Goal: Task Accomplishment & Management: Use online tool/utility

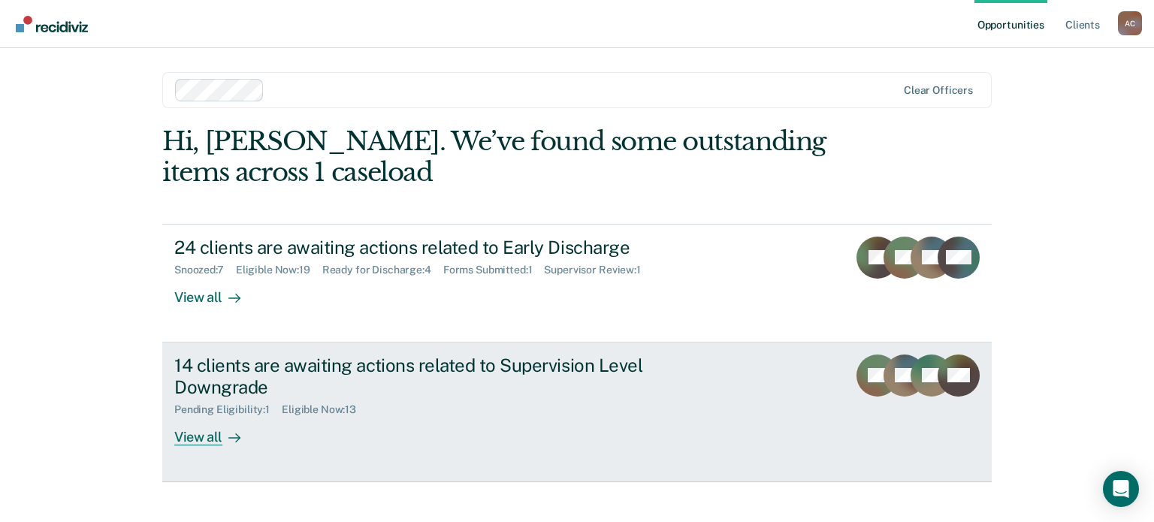
click at [300, 372] on div "14 clients are awaiting actions related to Supervision Level Downgrade" at bounding box center [437, 377] width 527 height 44
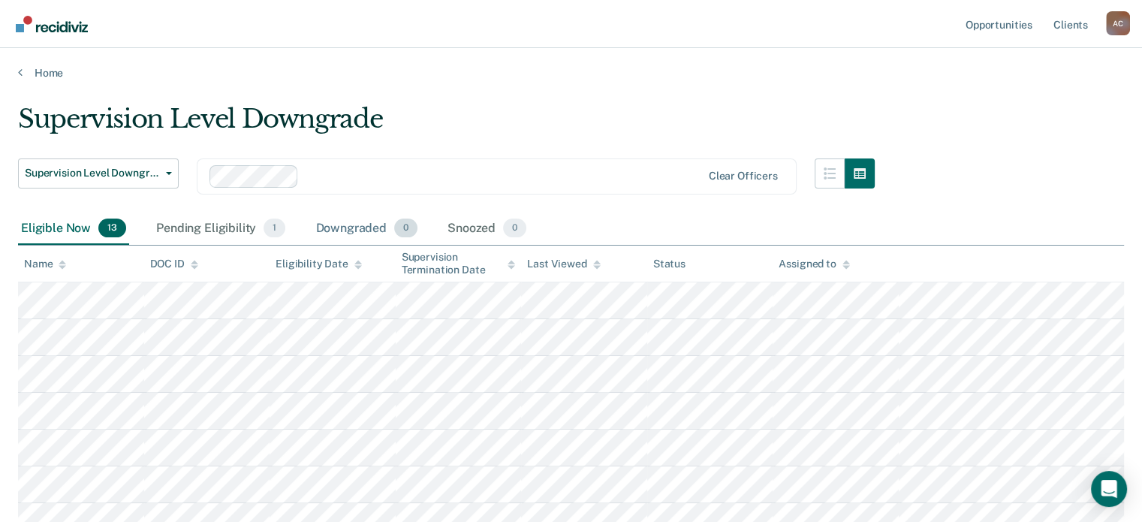
click at [341, 217] on div "Downgraded 0" at bounding box center [366, 229] width 108 height 33
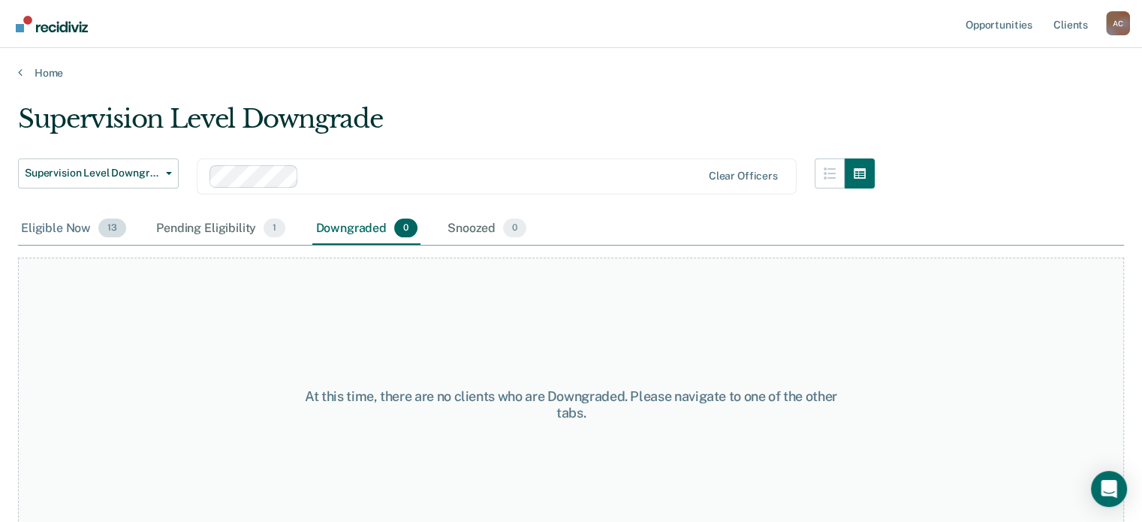
click at [65, 222] on div "Eligible Now 13" at bounding box center [73, 229] width 111 height 33
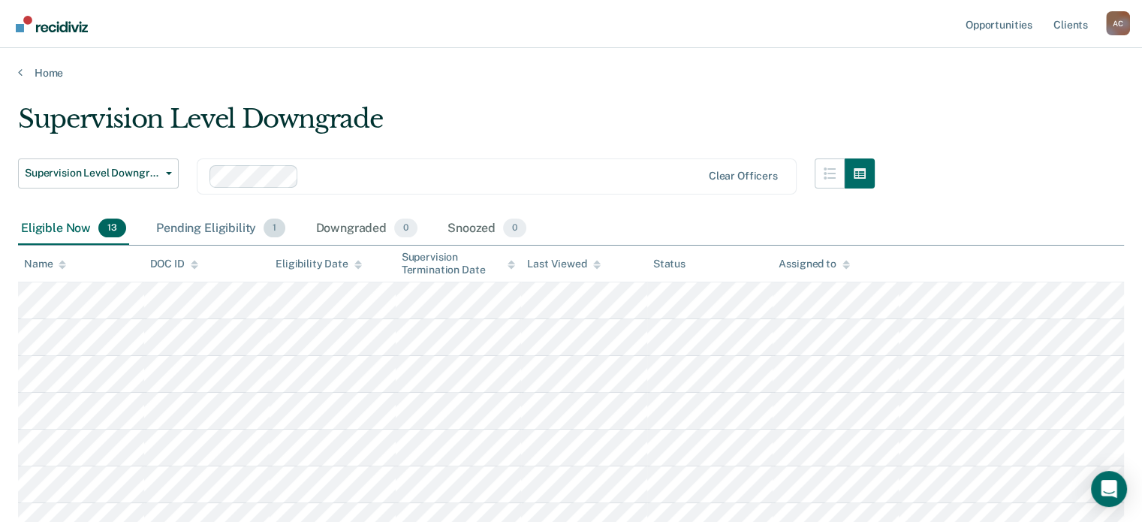
click at [235, 222] on div "Pending Eligibility 1" at bounding box center [220, 229] width 135 height 33
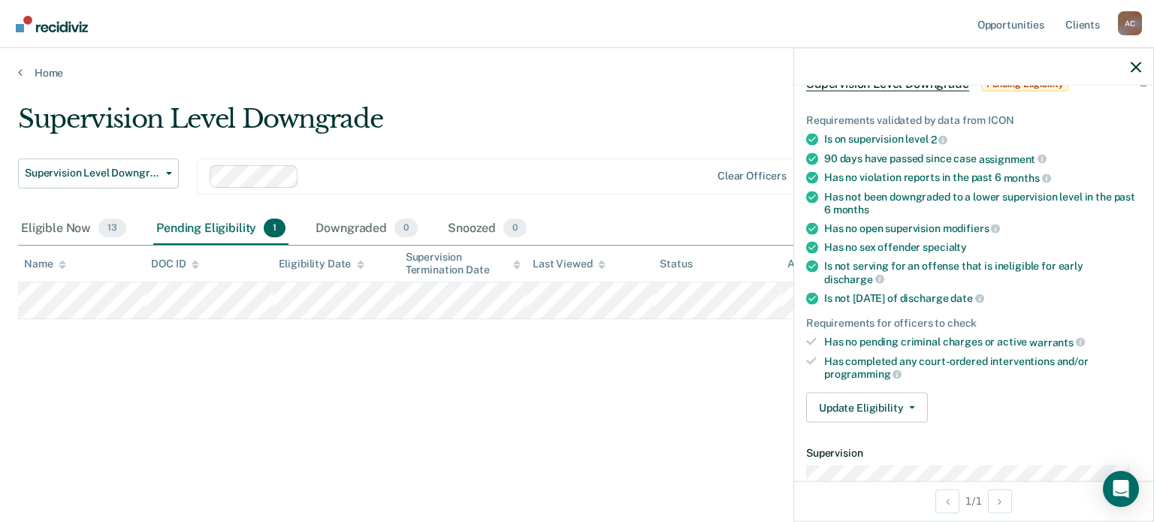
scroll to position [92, 0]
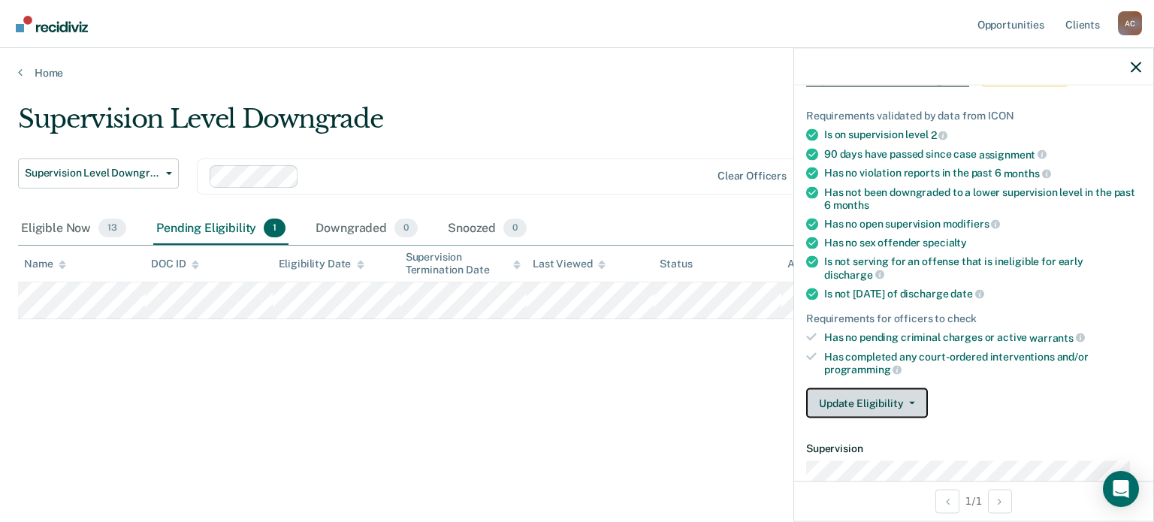
click at [892, 394] on button "Update Eligibility" at bounding box center [867, 403] width 122 height 30
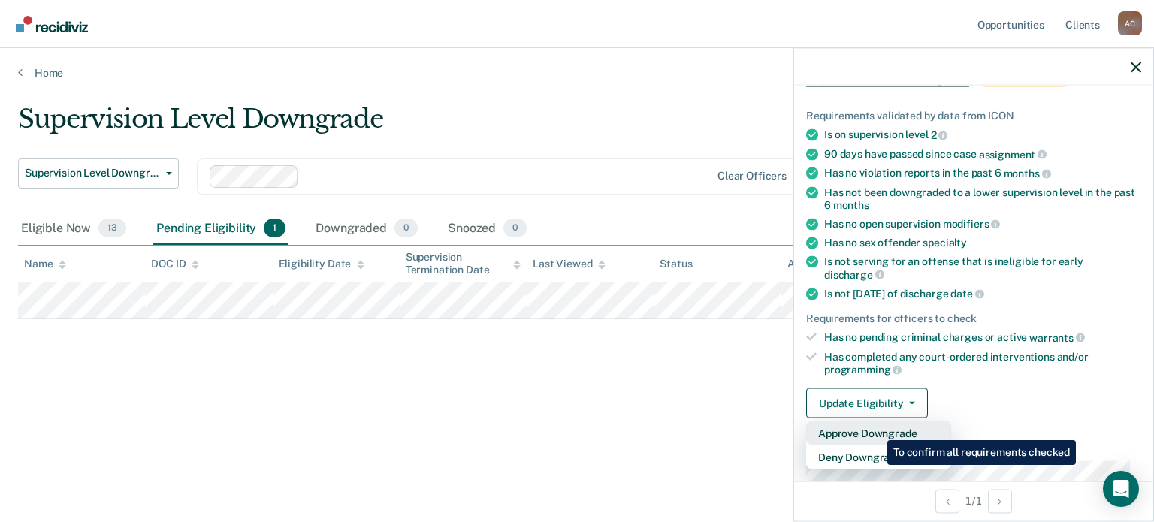
click at [876, 429] on button "Approve Downgrade" at bounding box center [878, 433] width 145 height 24
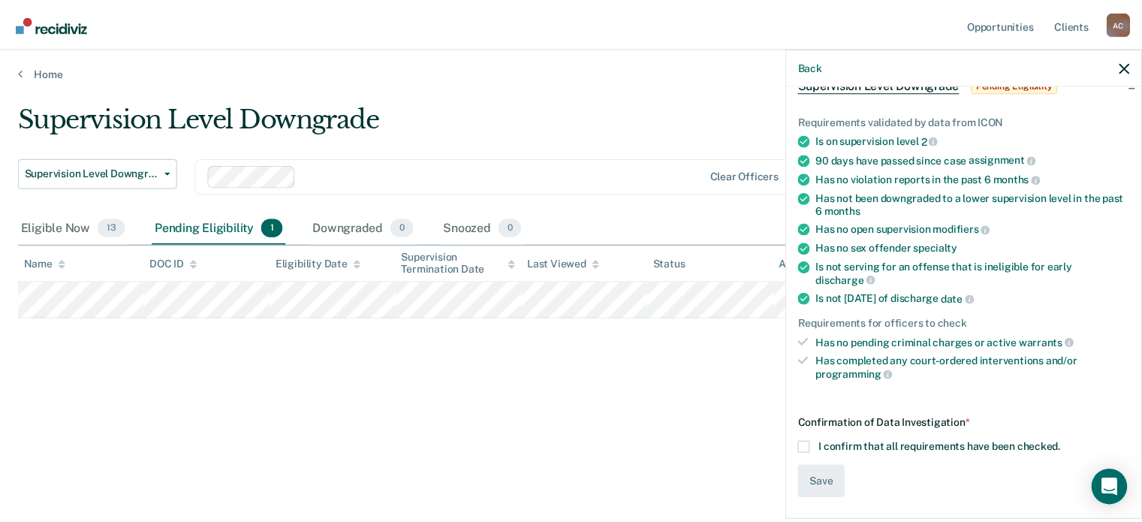
scroll to position [80, 0]
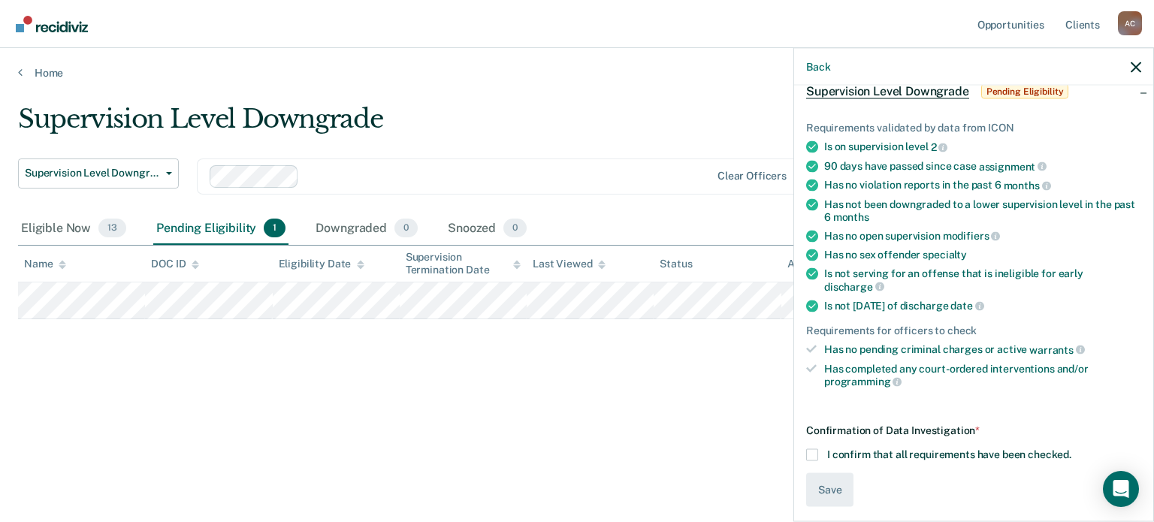
click at [810, 448] on span at bounding box center [812, 454] width 12 height 12
click at [1071, 448] on input "I confirm that all requirements have been checked." at bounding box center [1071, 448] width 0 height 0
click at [826, 484] on button "Save" at bounding box center [829, 489] width 47 height 34
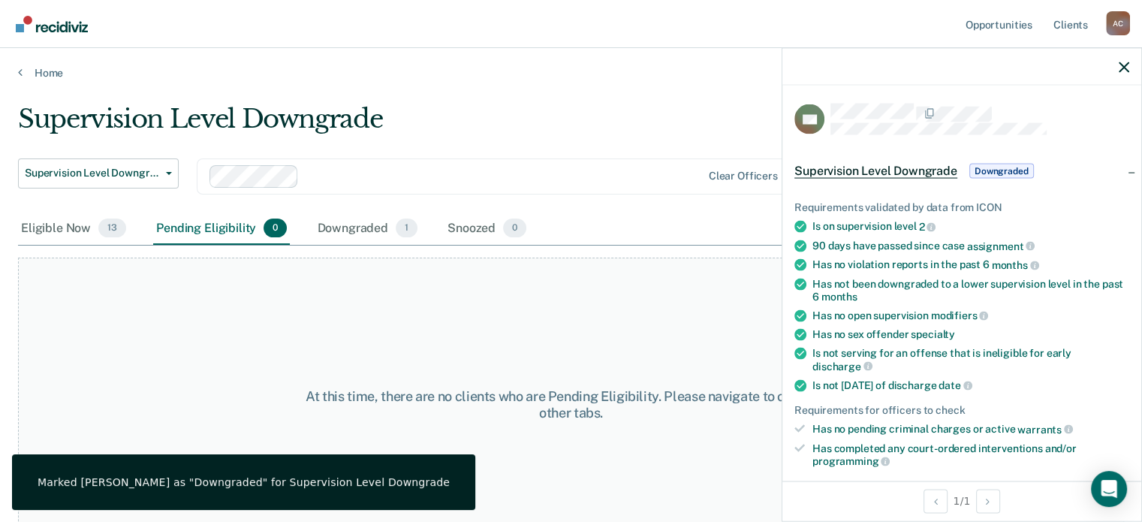
scroll to position [0, 0]
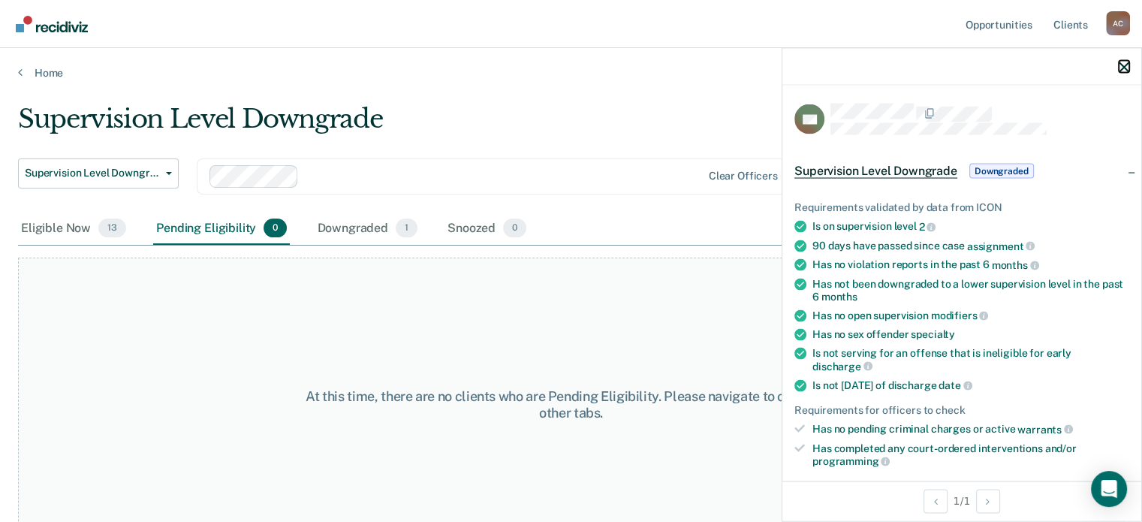
click at [1124, 70] on icon "button" at bounding box center [1124, 67] width 11 height 11
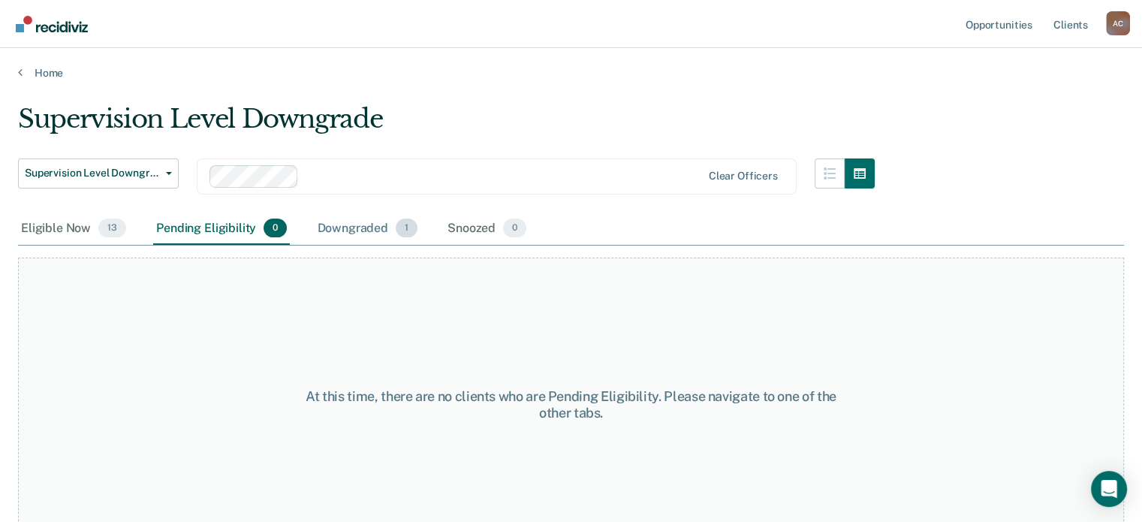
click at [348, 231] on div "Downgraded 1" at bounding box center [367, 229] width 107 height 33
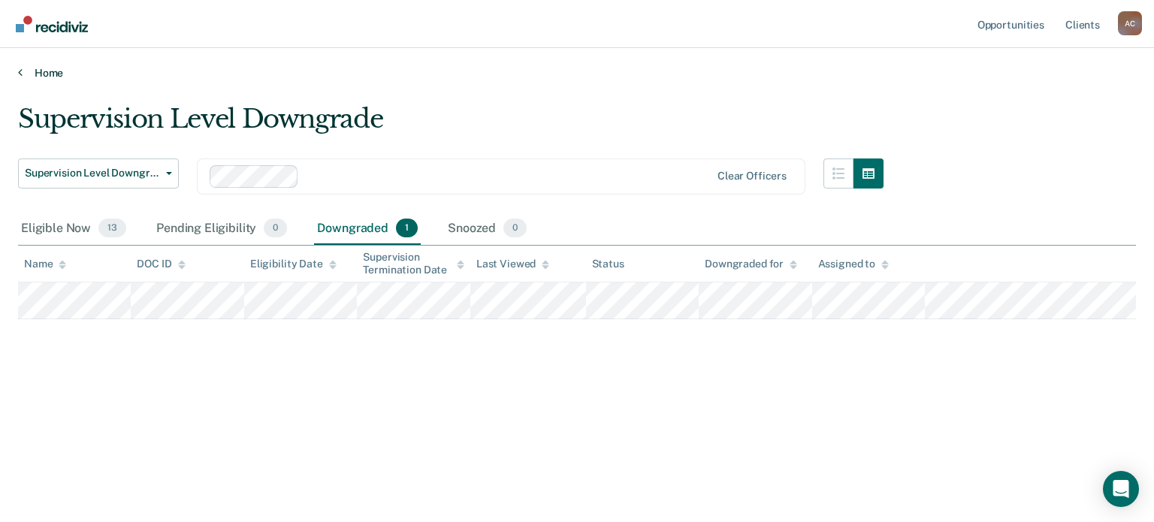
click at [41, 70] on link "Home" at bounding box center [577, 73] width 1118 height 14
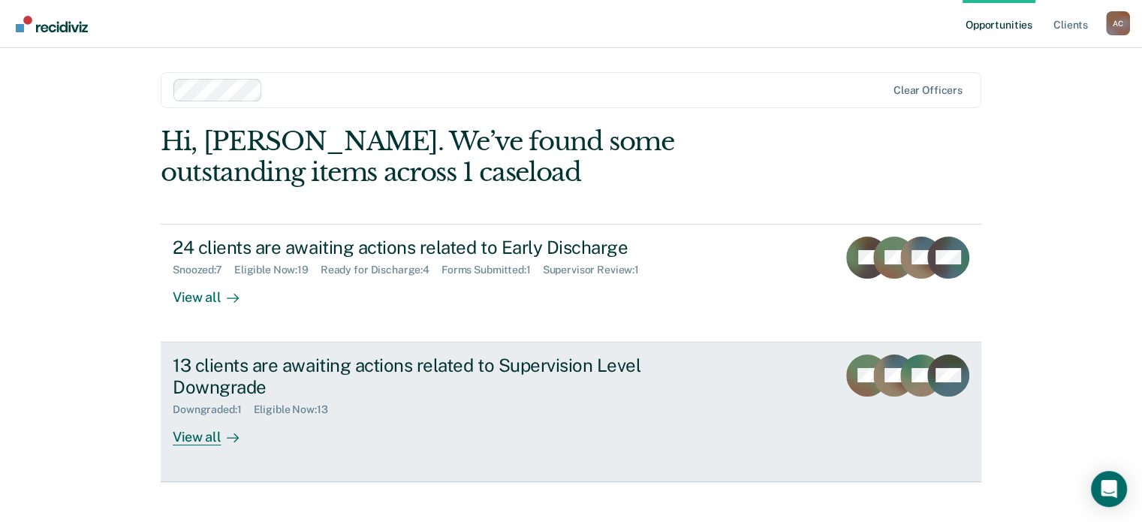
click at [436, 402] on div "Downgraded : 1 Eligible Now : 13" at bounding box center [436, 406] width 527 height 19
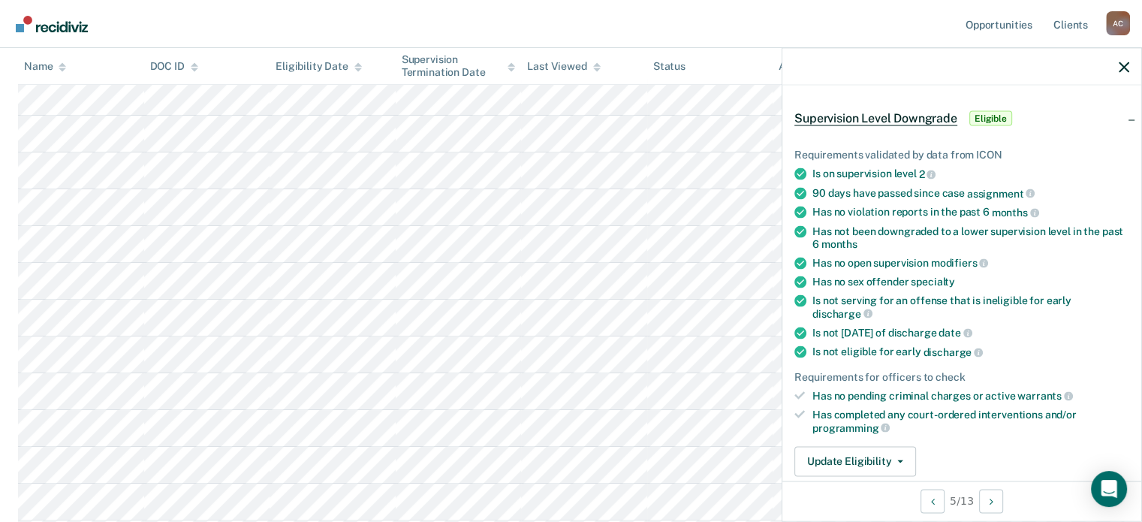
scroll to position [51, 0]
click at [1120, 65] on icon "button" at bounding box center [1124, 67] width 11 height 11
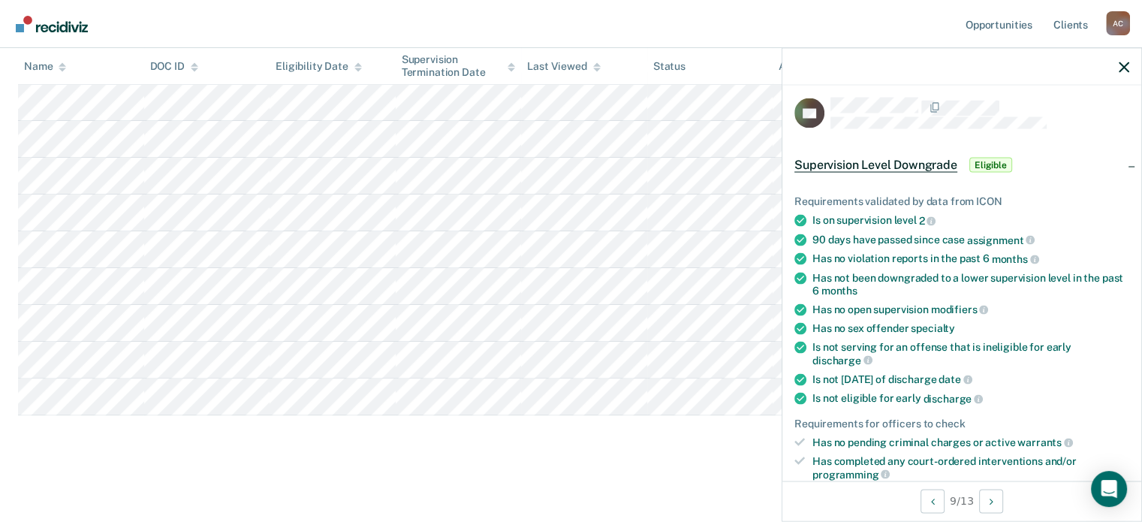
scroll to position [6, 0]
click at [182, 478] on main "Supervision Level Downgrade Supervision Level Downgrade Early Discharge Supervi…" at bounding box center [571, 126] width 1142 height 785
